Goal: Task Accomplishment & Management: Manage account settings

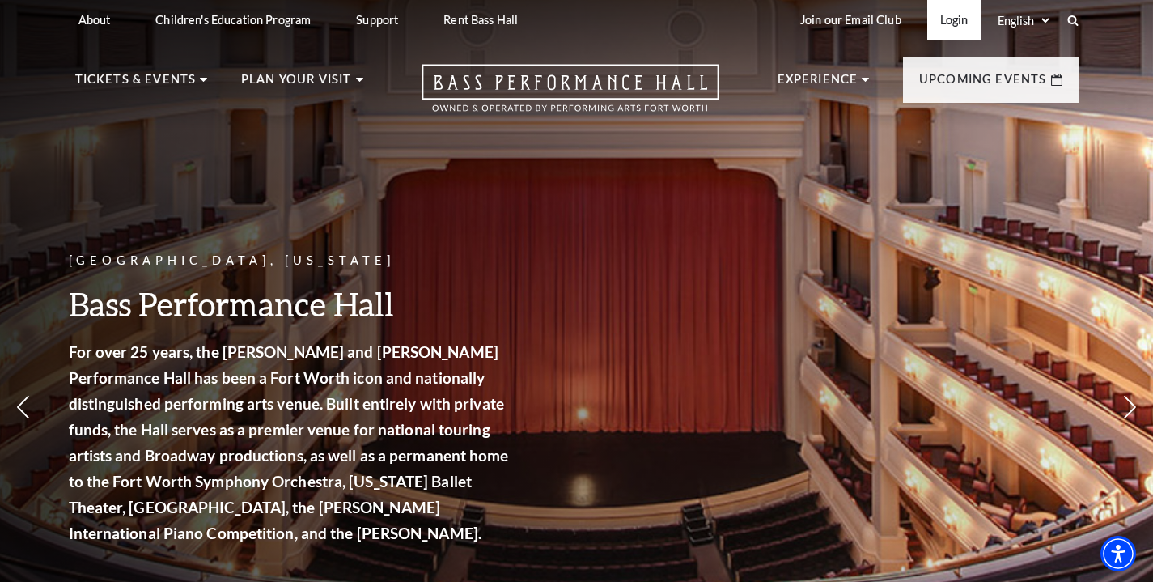
click at [952, 19] on link "Login" at bounding box center [954, 20] width 54 height 40
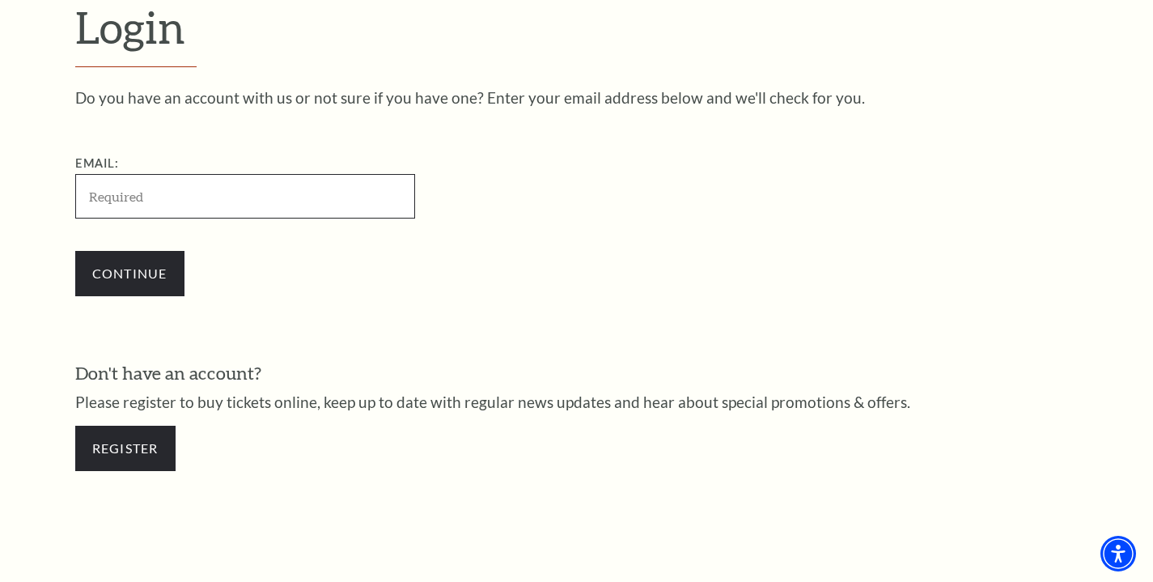
type input "catstarnes@att.net"
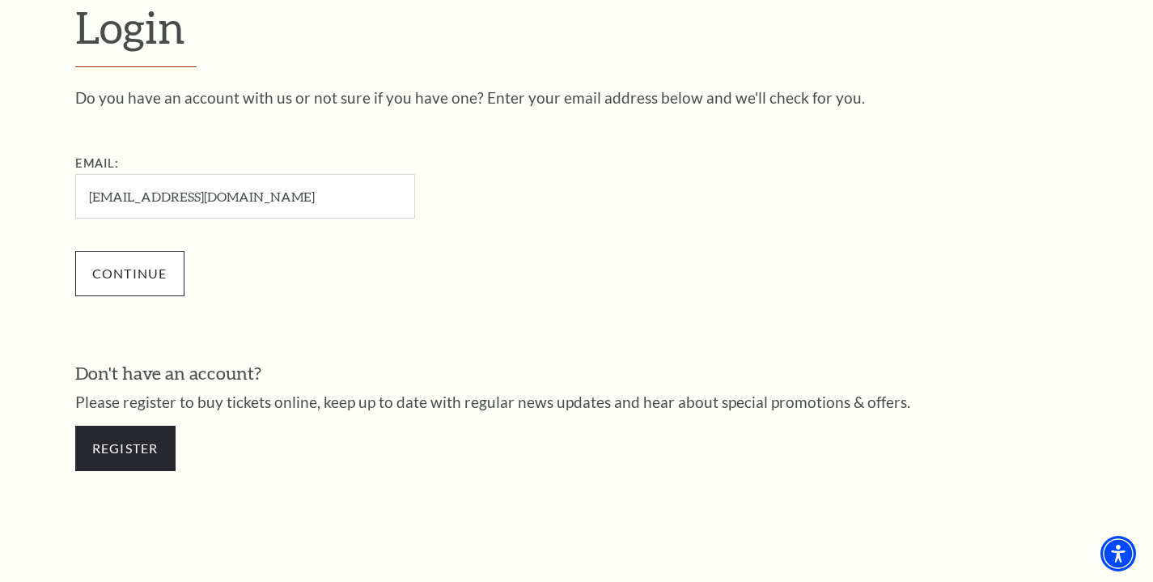
click at [149, 259] on input "Continue" at bounding box center [129, 273] width 109 height 45
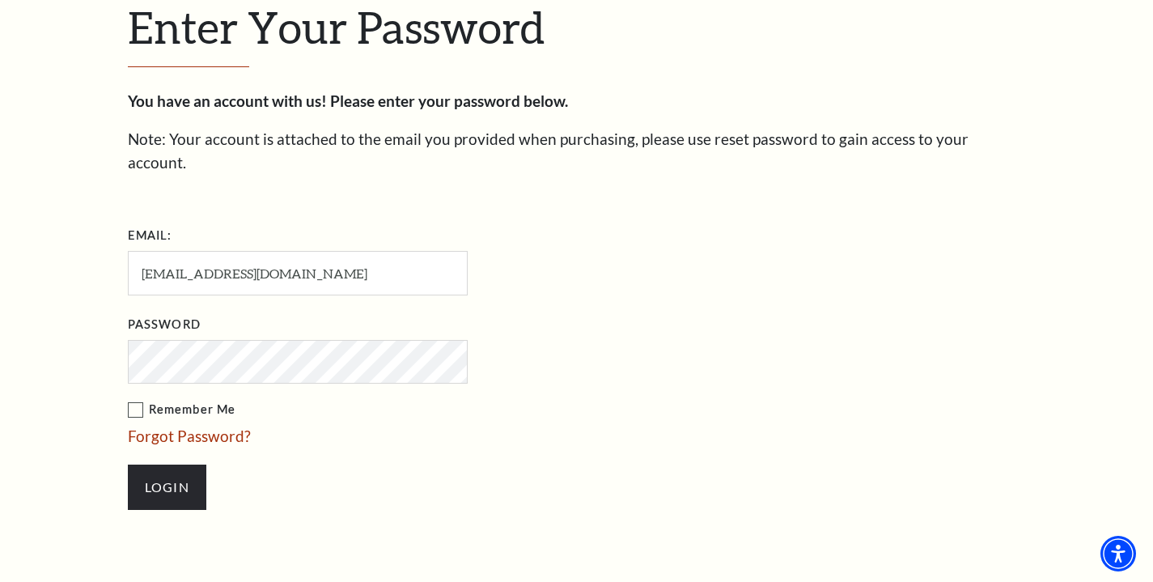
click at [433, 400] on label "Remember Me" at bounding box center [379, 410] width 502 height 20
click at [0, 0] on input "Remember Me" at bounding box center [0, 0] width 0 height 0
click at [121, 318] on div "Enter Your Password You have an account with us! Please enter your password bel…" at bounding box center [577, 263] width 922 height 735
click at [167, 464] on input "Login" at bounding box center [167, 486] width 78 height 45
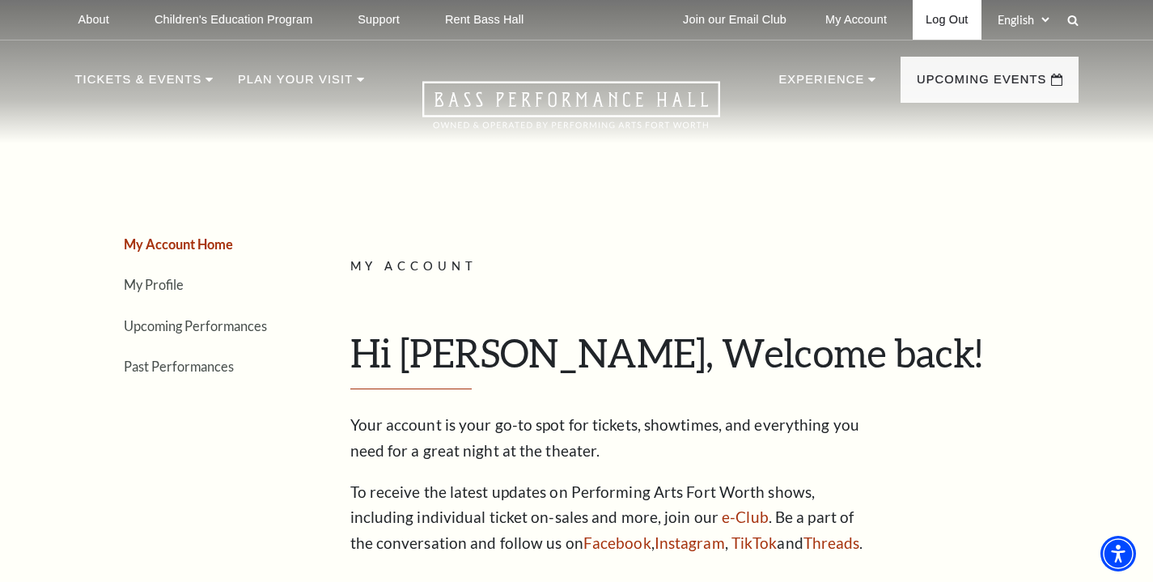
click at [939, 15] on link "Log Out" at bounding box center [947, 20] width 68 height 40
